Goal: Task Accomplishment & Management: Manage account settings

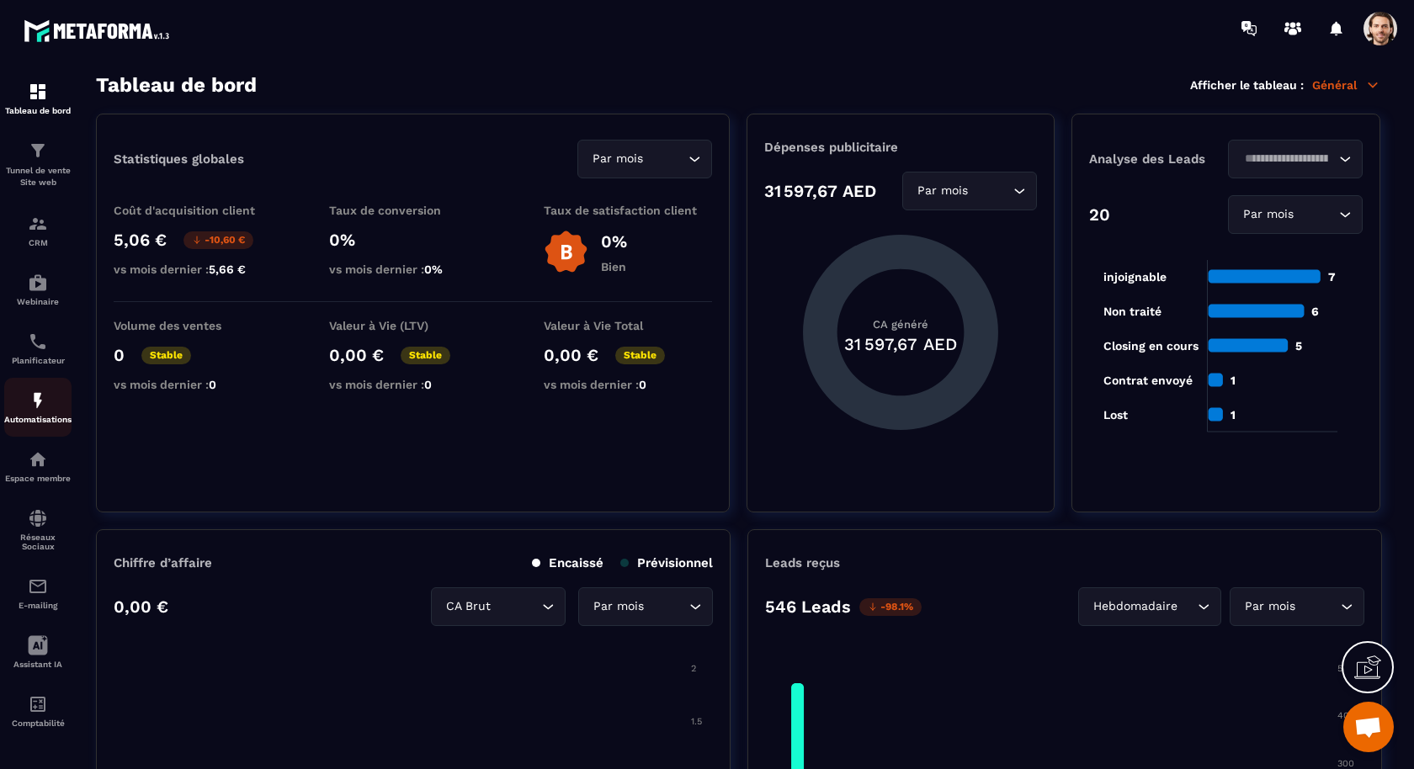
click at [40, 407] on img at bounding box center [38, 401] width 20 height 20
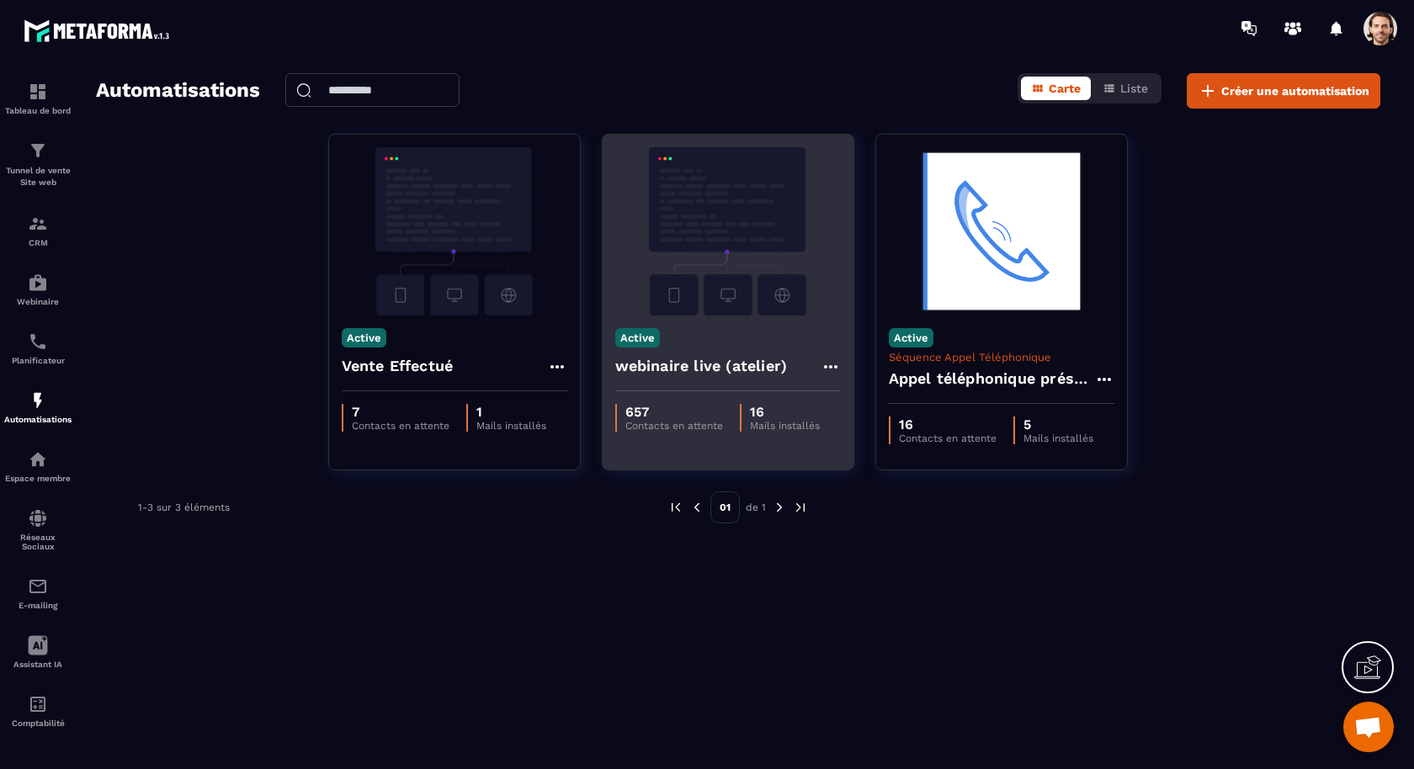
click at [702, 364] on h4 "webinaire live (atelier)" at bounding box center [701, 366] width 173 height 24
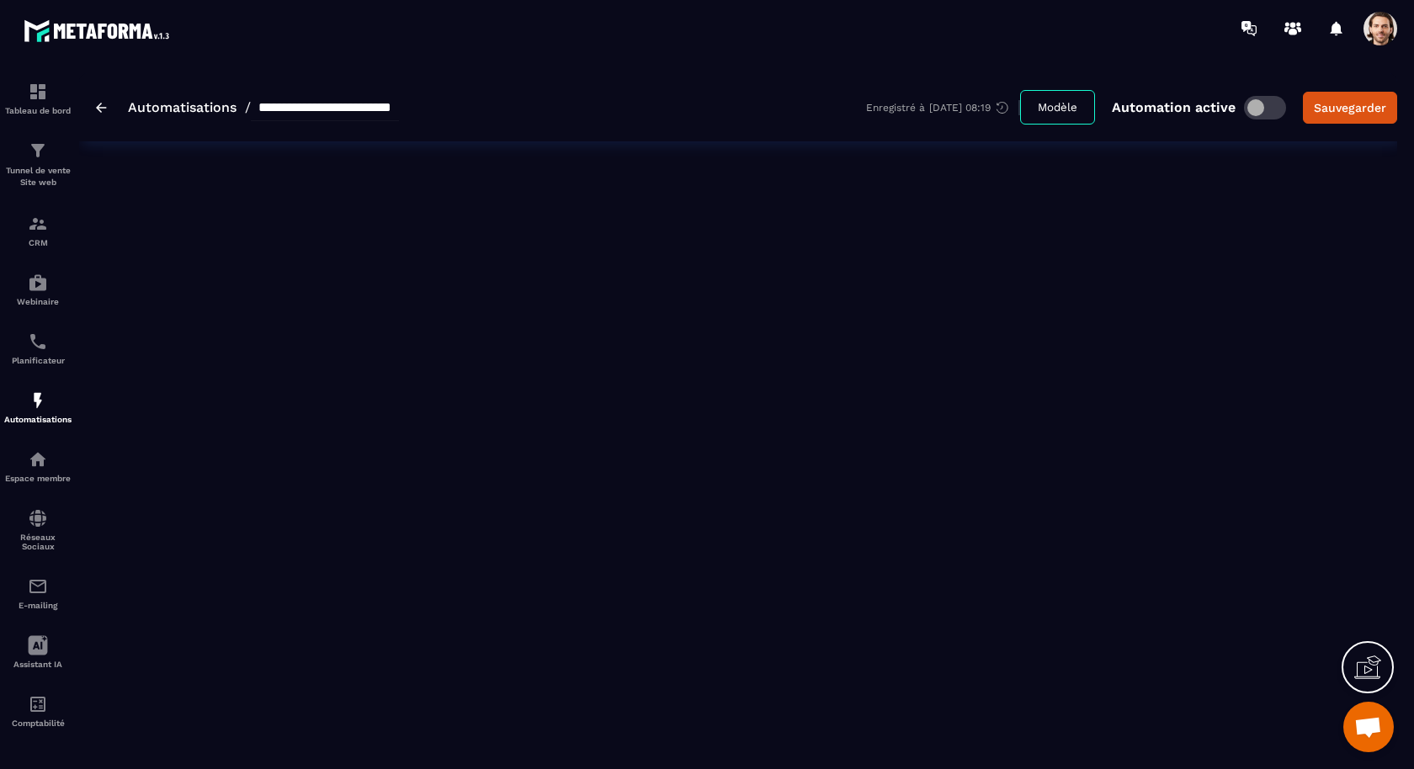
type input "**********"
